Goal: Navigation & Orientation: Find specific page/section

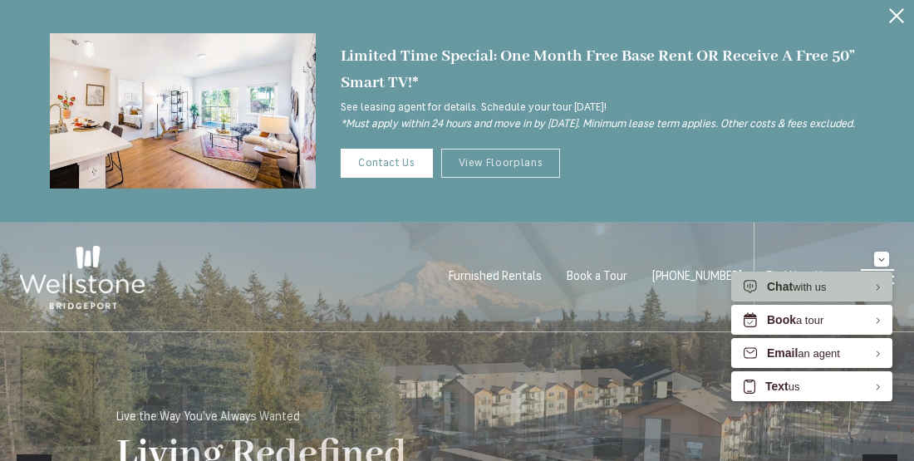
click at [530, 173] on link "View Floorplans" at bounding box center [501, 163] width 120 height 29
